Goal: Information Seeking & Learning: Learn about a topic

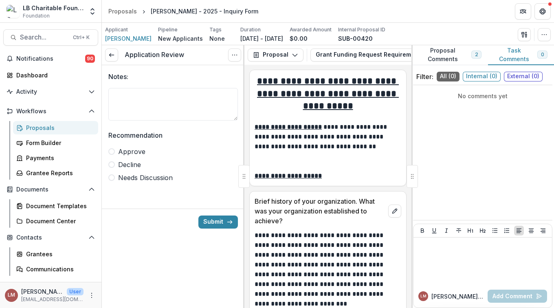
scroll to position [1057, 0]
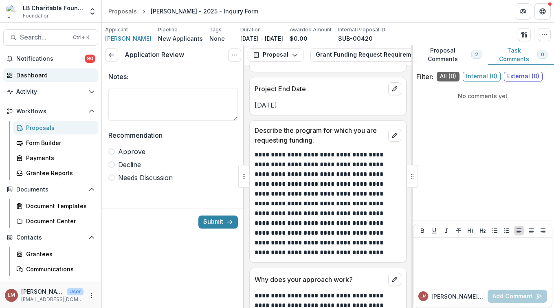
click at [20, 74] on div "Dashboard" at bounding box center [53, 75] width 75 height 9
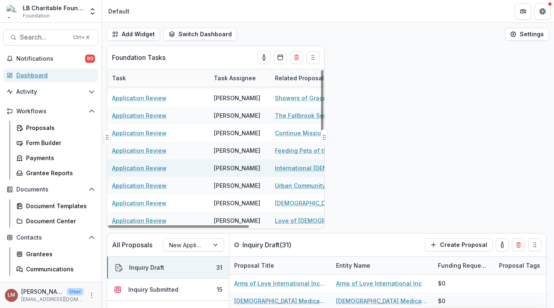
scroll to position [23, 0]
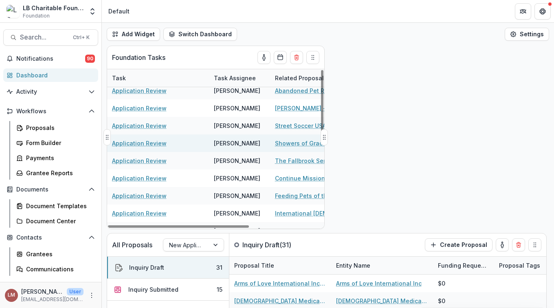
click at [133, 143] on link "Application Review" at bounding box center [139, 143] width 55 height 9
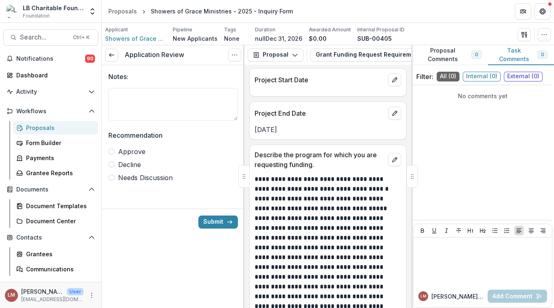
scroll to position [1309, 0]
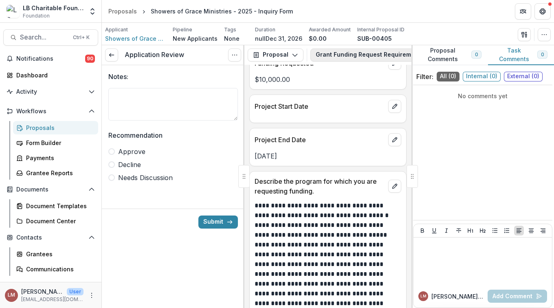
click at [395, 54] on button "Grant Funding Request Requirements and Questionnaires - New Applicants 2" at bounding box center [434, 54] width 249 height 13
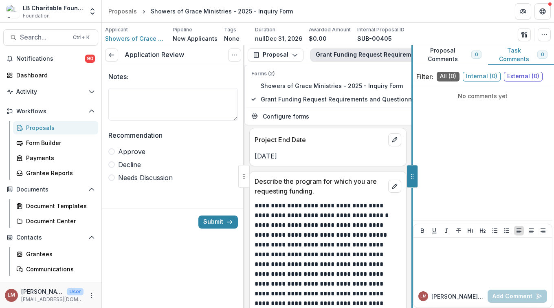
scroll to position [873, 0]
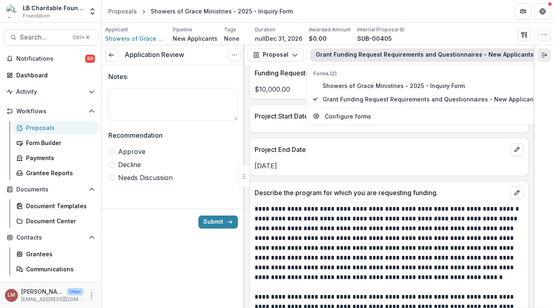
click at [544, 55] on line "Expand right" at bounding box center [544, 55] width 5 height 0
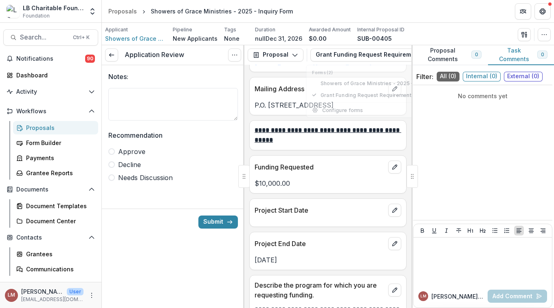
scroll to position [1309, 0]
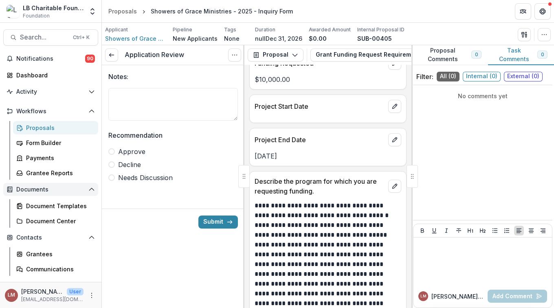
click at [37, 189] on span "Documents" at bounding box center [50, 189] width 69 height 7
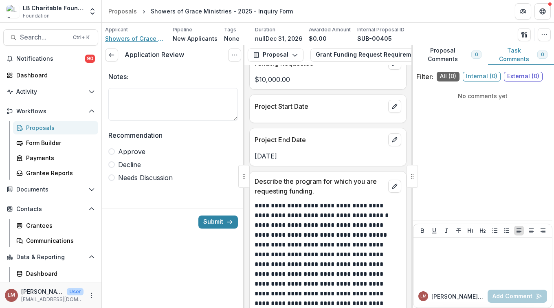
click at [135, 38] on span "Showers of Grace Ministries" at bounding box center [135, 38] width 61 height 9
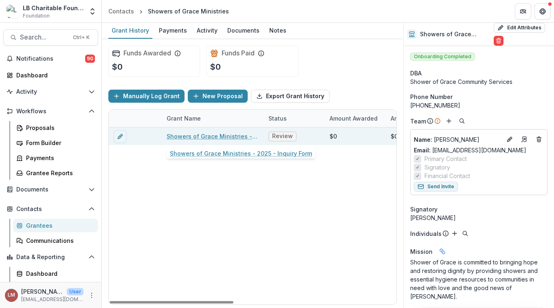
click at [201, 136] on link "Showers of Grace Ministries - 2025 - Inquiry Form" at bounding box center [213, 136] width 92 height 9
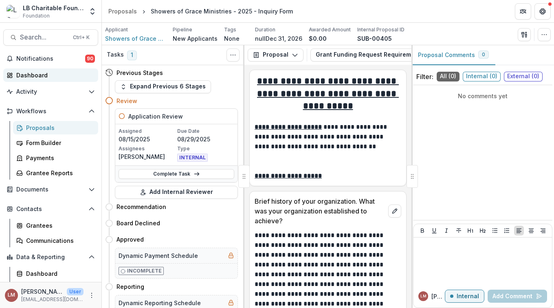
click at [35, 73] on div "Dashboard" at bounding box center [53, 75] width 75 height 9
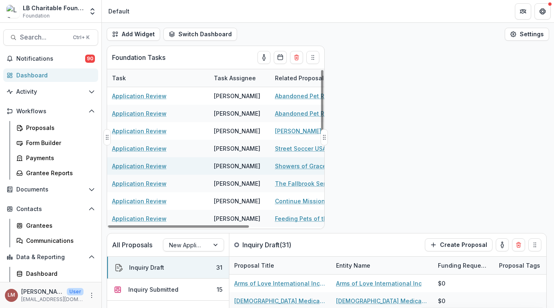
click at [282, 165] on link "Showers of Grace Ministries - 2025 - Inquiry Form" at bounding box center [321, 166] width 92 height 9
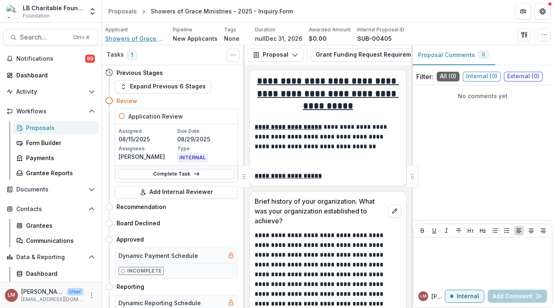
click at [121, 38] on span "Showers of Grace Ministries" at bounding box center [135, 38] width 61 height 9
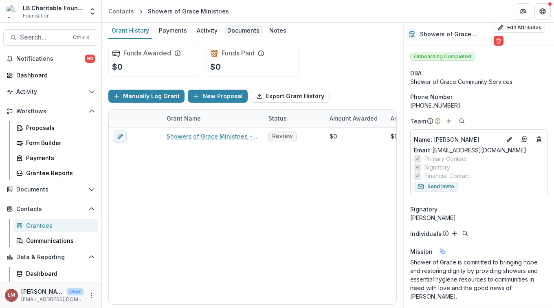
click at [244, 29] on div "Documents" at bounding box center [243, 30] width 39 height 12
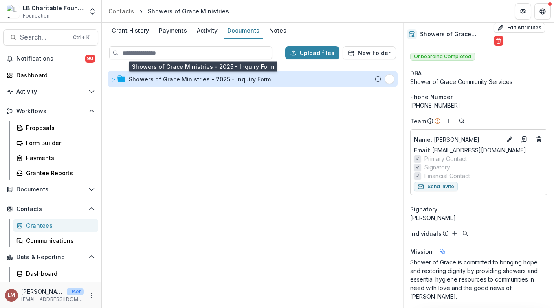
click at [184, 81] on div "Showers of Grace Ministries - 2025 - Inquiry Form" at bounding box center [200, 79] width 142 height 9
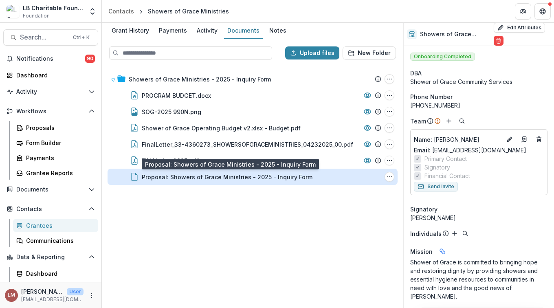
click at [167, 176] on div "Proposal: Showers of Grace Ministries - 2025 - Inquiry Form" at bounding box center [227, 177] width 171 height 9
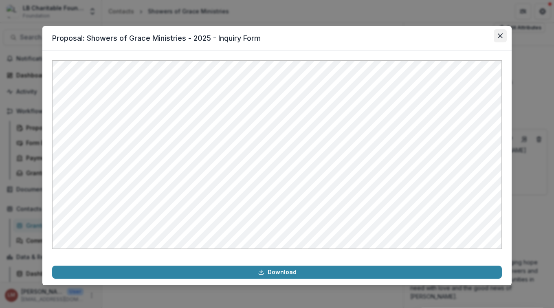
click at [500, 35] on icon "Close" at bounding box center [500, 35] width 5 height 5
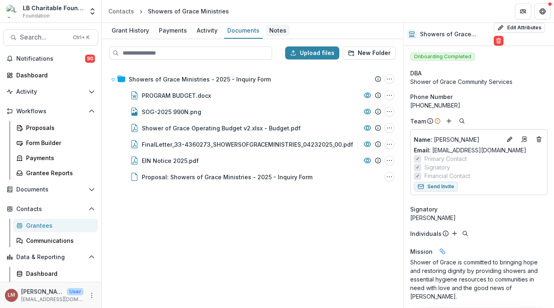
click at [274, 32] on div "Notes" at bounding box center [278, 30] width 24 height 12
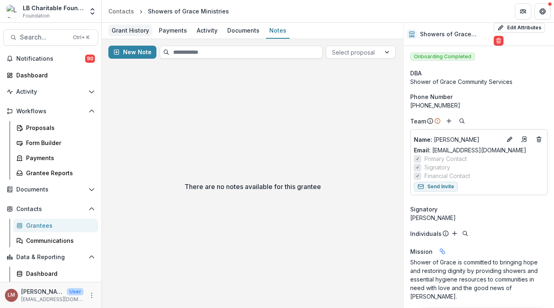
click at [126, 31] on div "Grant History" at bounding box center [130, 30] width 44 height 12
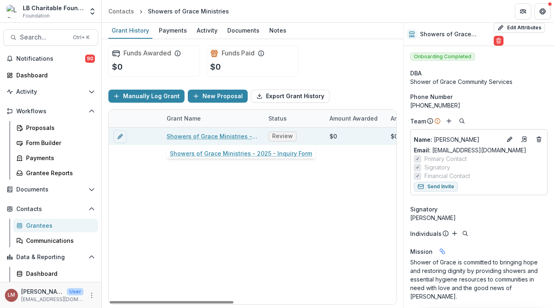
click at [208, 134] on link "Showers of Grace Ministries - 2025 - Inquiry Form" at bounding box center [213, 136] width 92 height 9
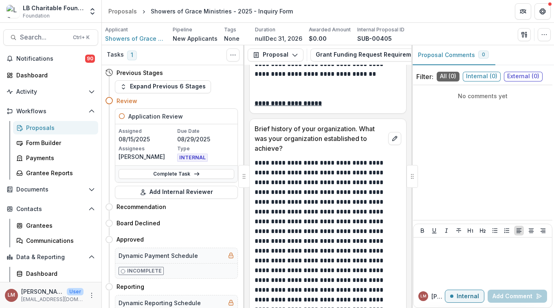
scroll to position [76, 0]
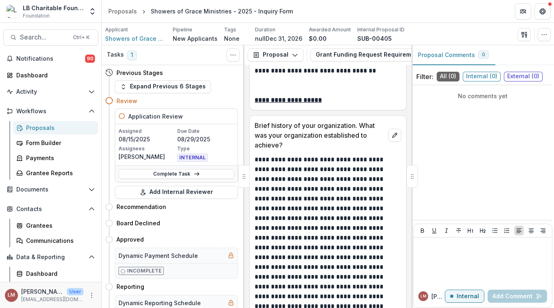
click at [413, 130] on div "Filter: All ( 0 ) Internal ( 0 ) External ( 0 ) No comments yet [PERSON_NAME] M…" at bounding box center [482, 187] width 143 height 239
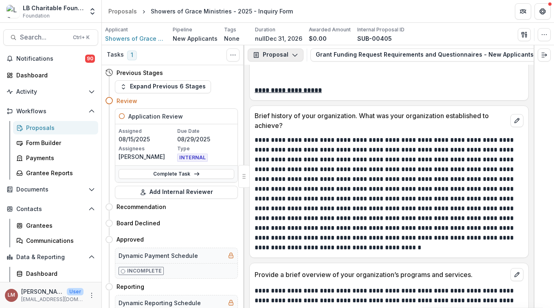
click at [296, 55] on icon "button" at bounding box center [295, 55] width 7 height 7
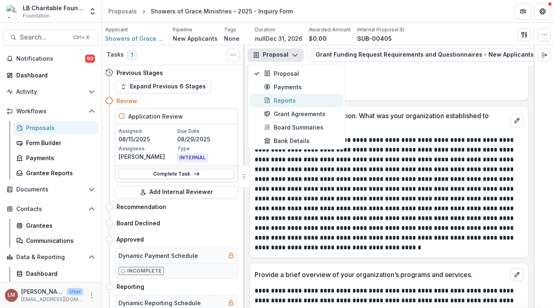
click at [284, 101] on div "Reports" at bounding box center [301, 100] width 75 height 9
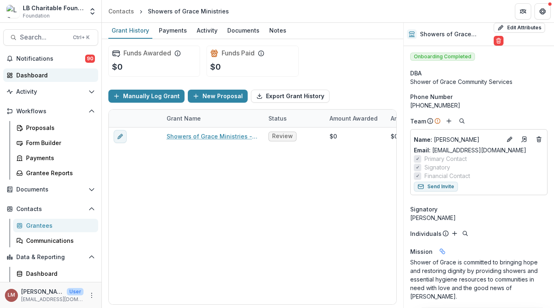
click at [34, 77] on div "Dashboard" at bounding box center [53, 75] width 75 height 9
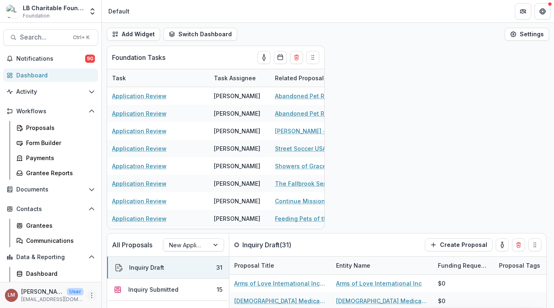
click at [88, 294] on icon "More" at bounding box center [91, 295] width 7 height 7
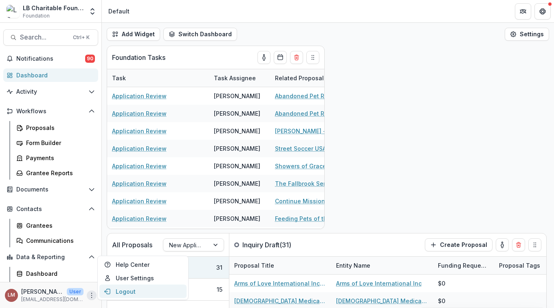
click at [127, 291] on button "Logout" at bounding box center [142, 291] width 87 height 13
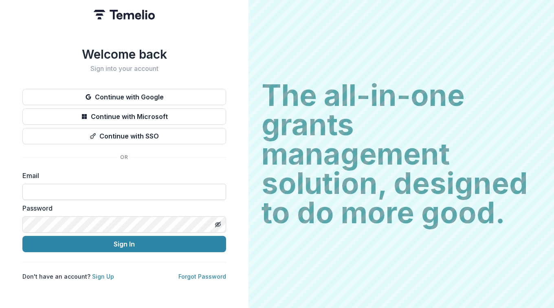
click at [66, 192] on input at bounding box center [124, 192] width 204 height 16
type input "**********"
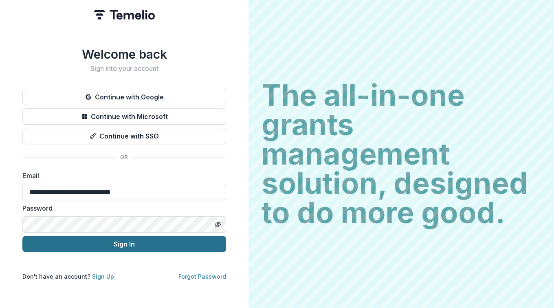
click at [116, 245] on button "Sign In" at bounding box center [124, 244] width 204 height 16
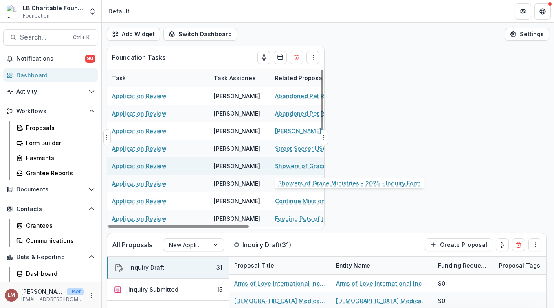
click at [287, 167] on link "Showers of Grace Ministries - 2025 - Inquiry Form" at bounding box center [321, 166] width 92 height 9
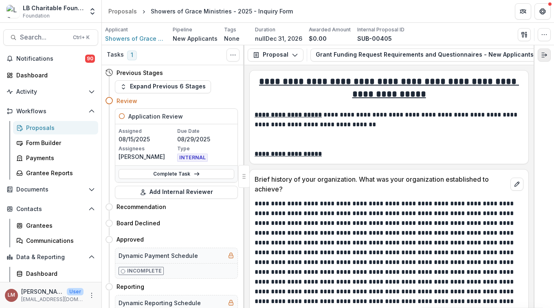
click at [544, 54] on icon "Expand right" at bounding box center [544, 55] width 7 height 7
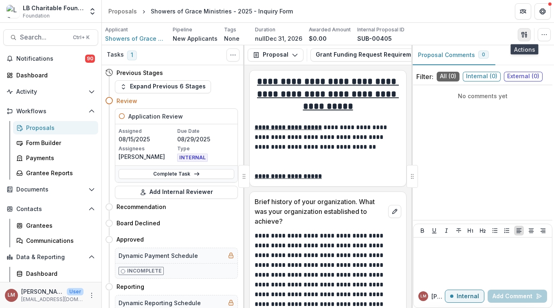
click at [523, 39] on button "button" at bounding box center [524, 34] width 13 height 13
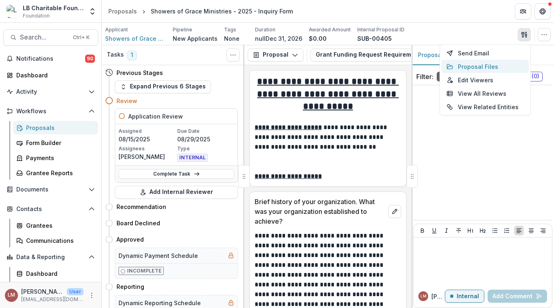
click at [465, 68] on button "Proposal Files" at bounding box center [484, 66] width 87 height 13
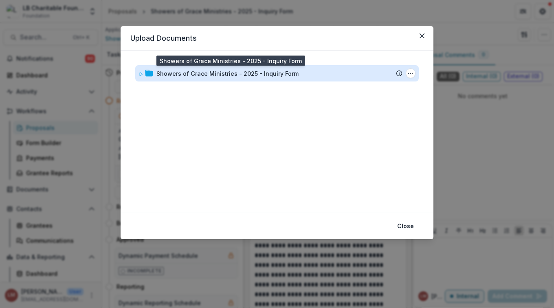
click at [203, 74] on div "Showers of Grace Ministries - 2025 - Inquiry Form" at bounding box center [227, 73] width 142 height 9
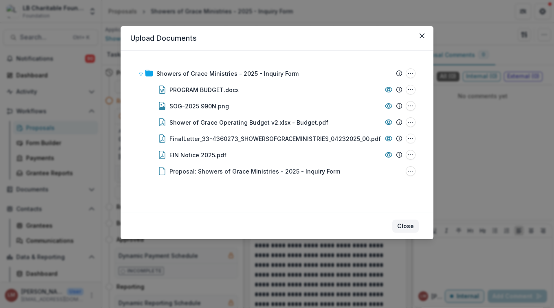
click at [404, 227] on button "Close" at bounding box center [405, 225] width 26 height 13
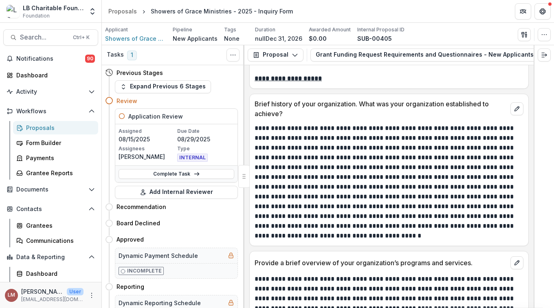
scroll to position [78, 0]
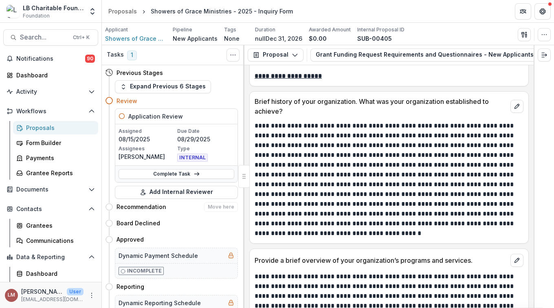
click at [147, 208] on h4 "Recommendation" at bounding box center [141, 206] width 50 height 9
click at [129, 207] on h4 "Recommendation" at bounding box center [141, 206] width 50 height 9
click at [37, 129] on div "Proposals" at bounding box center [59, 127] width 66 height 9
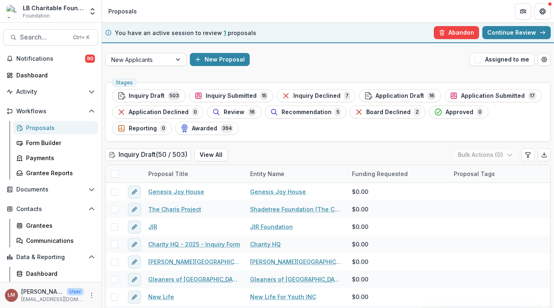
click at [290, 115] on span "Recommendation" at bounding box center [306, 112] width 50 height 7
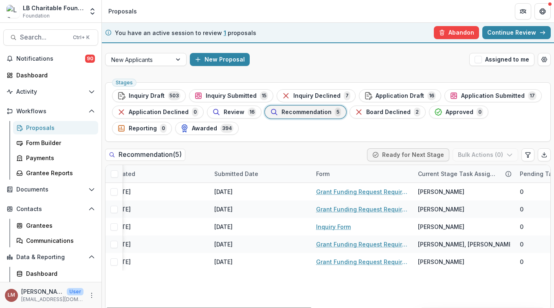
scroll to position [0, 449]
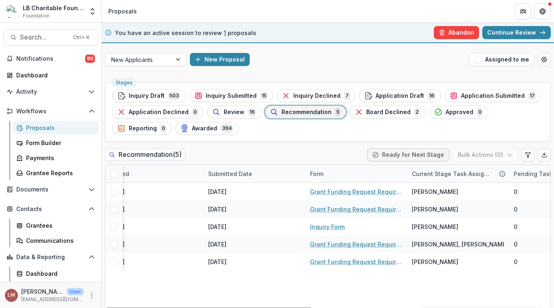
drag, startPoint x: 244, startPoint y: 307, endPoint x: 451, endPoint y: 307, distance: 207.3
click at [312, 307] on div at bounding box center [208, 308] width 205 height 2
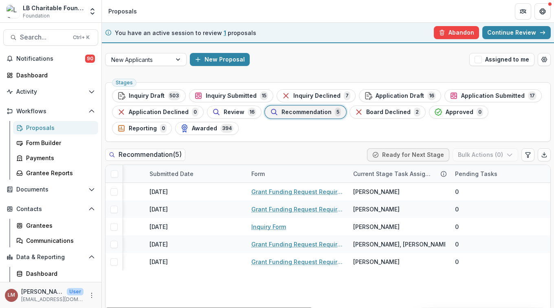
scroll to position [0, 512]
drag, startPoint x: 388, startPoint y: 307, endPoint x: 411, endPoint y: 273, distance: 41.0
click at [312, 307] on div at bounding box center [208, 308] width 205 height 2
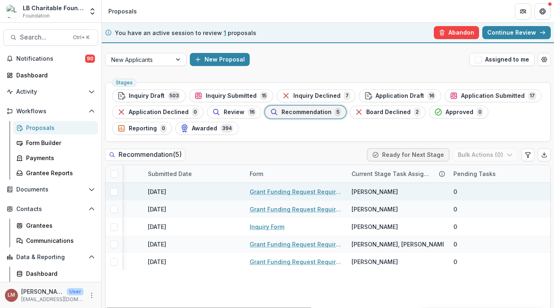
click at [290, 191] on link "Grant Funding Request Requirements and Questionnaires - New Applicants" at bounding box center [296, 191] width 92 height 9
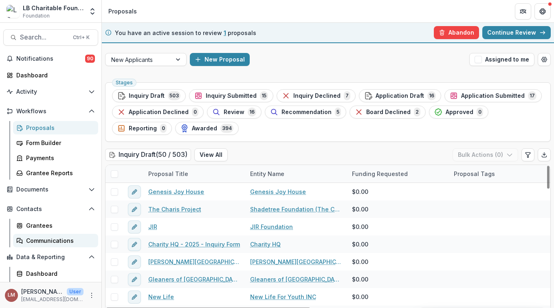
scroll to position [13, 0]
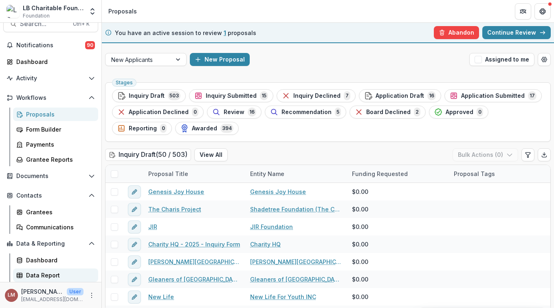
click at [46, 273] on div "Data Report" at bounding box center [59, 275] width 66 height 9
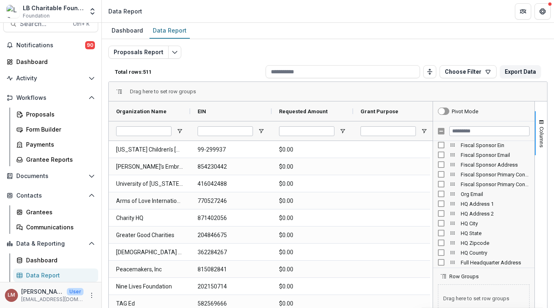
scroll to position [277, 0]
click at [519, 71] on button "Export Data" at bounding box center [520, 71] width 41 height 13
click at [39, 113] on div "Proposals" at bounding box center [59, 114] width 66 height 9
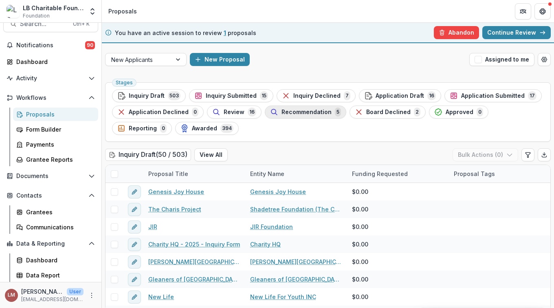
click at [305, 110] on span "Recommendation" at bounding box center [306, 112] width 50 height 7
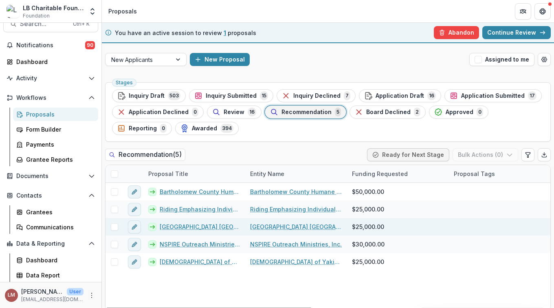
click at [178, 226] on link "[GEOGRAPHIC_DATA] [GEOGRAPHIC_DATA] - 2025 - Inquiry Form" at bounding box center [200, 226] width 81 height 9
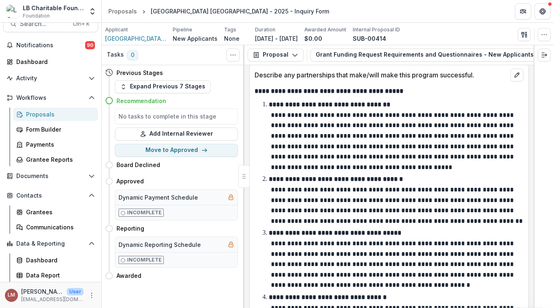
scroll to position [2312, 0]
